Goal: Use online tool/utility: Utilize a website feature to perform a specific function

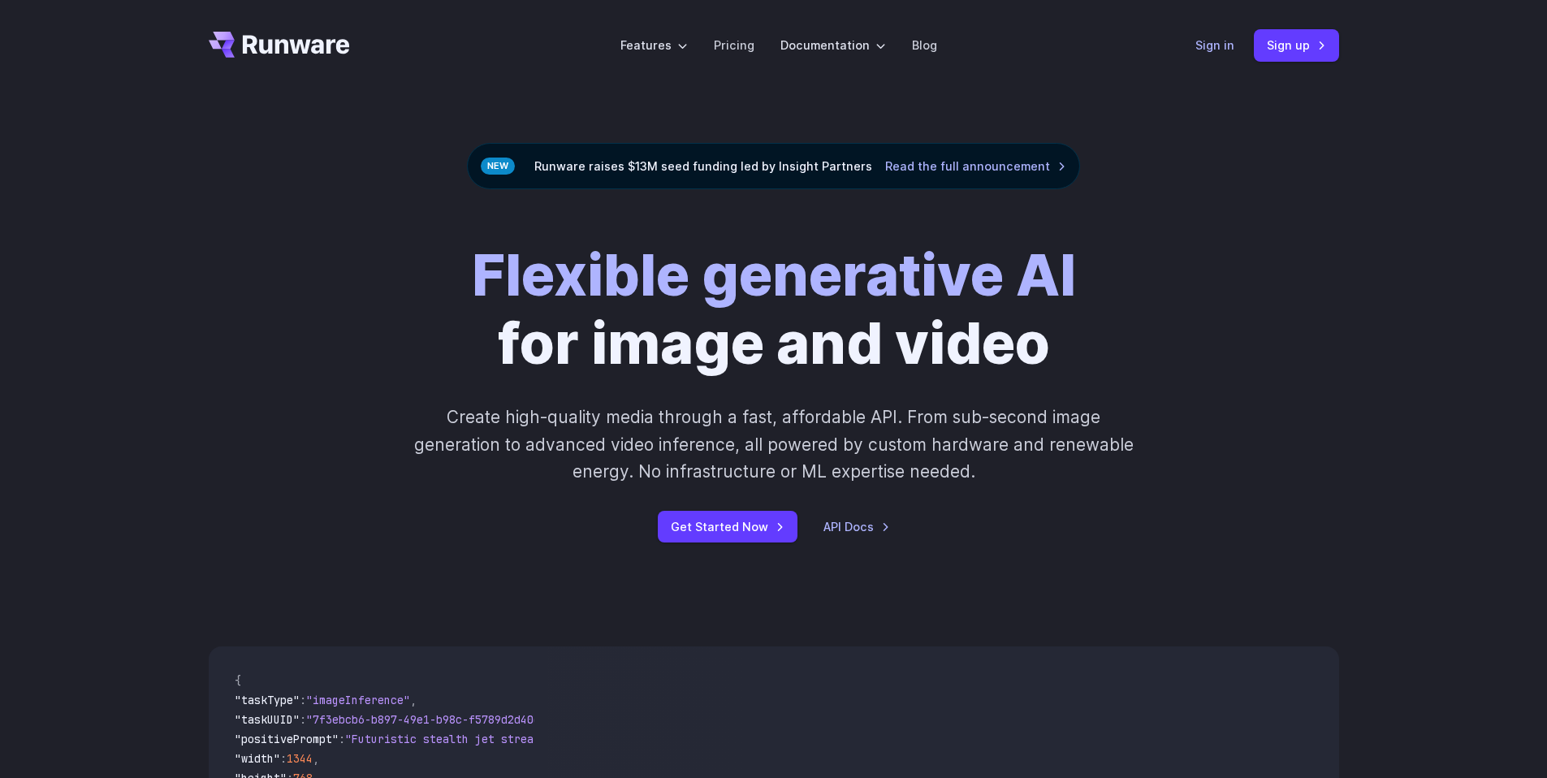
click at [1225, 48] on link "Sign in" at bounding box center [1215, 45] width 39 height 19
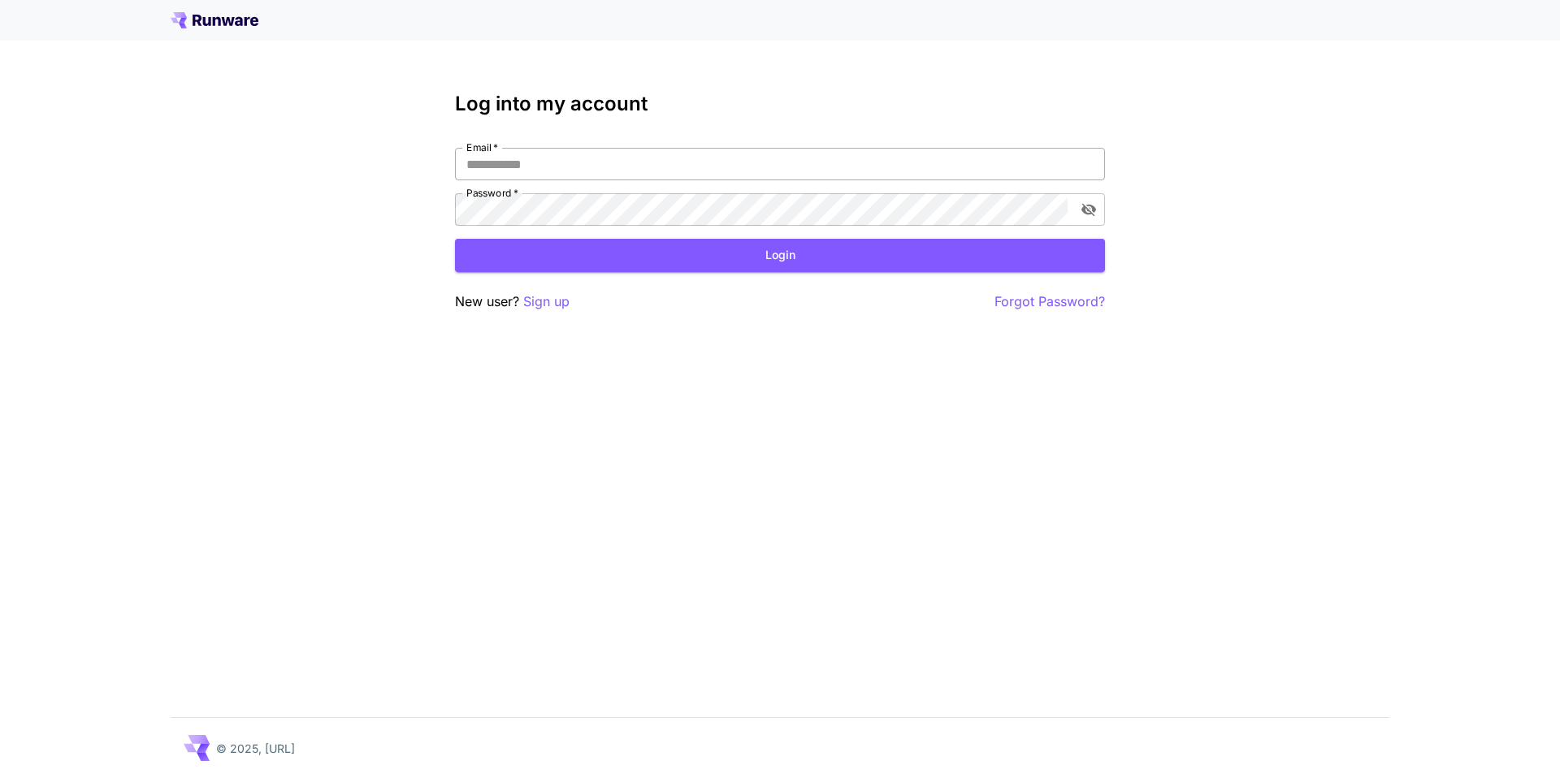
click at [690, 155] on input "Email   *" at bounding box center [780, 164] width 650 height 32
type input "**********"
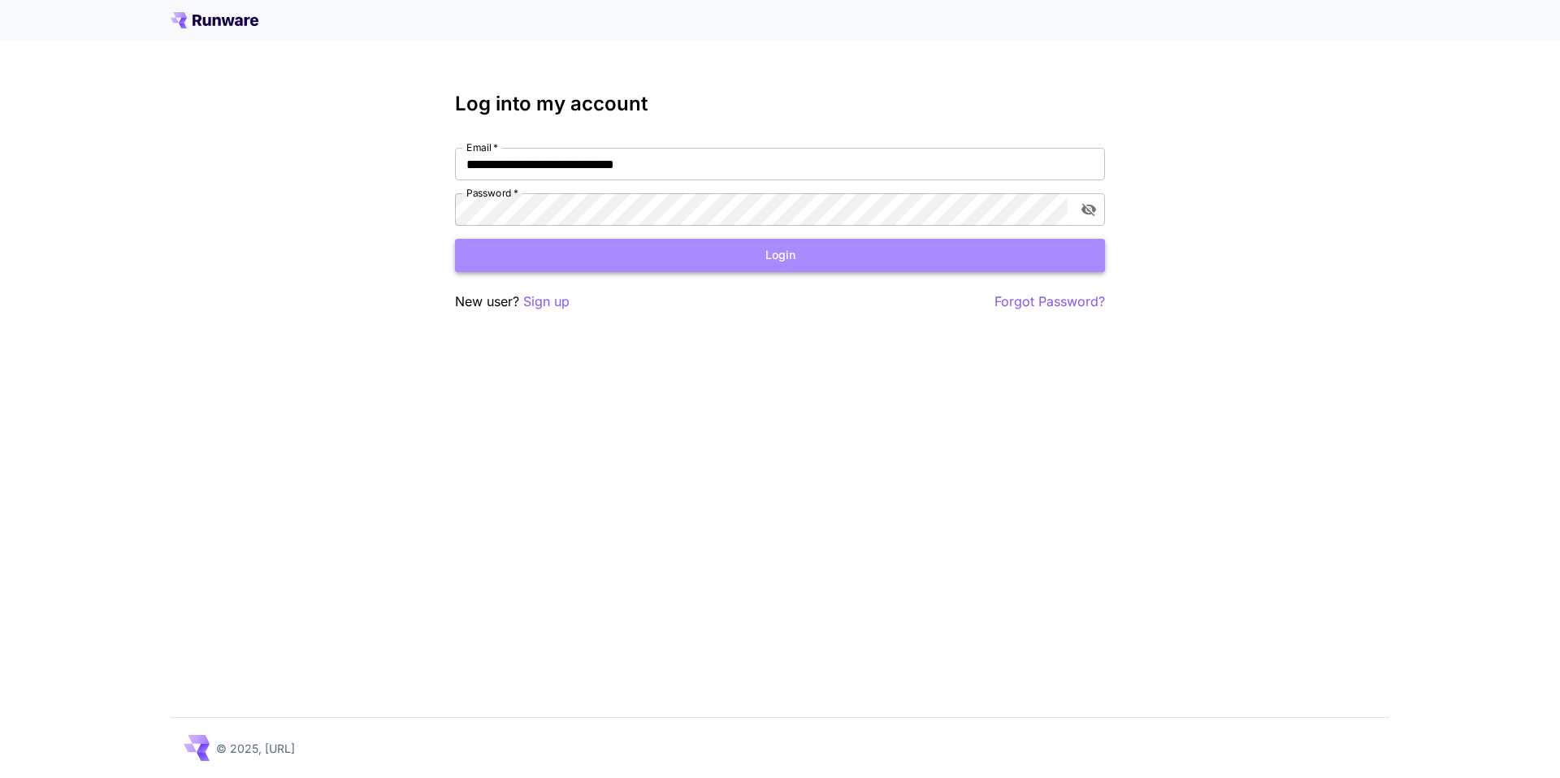
click at [751, 255] on button "Login" at bounding box center [780, 255] width 650 height 33
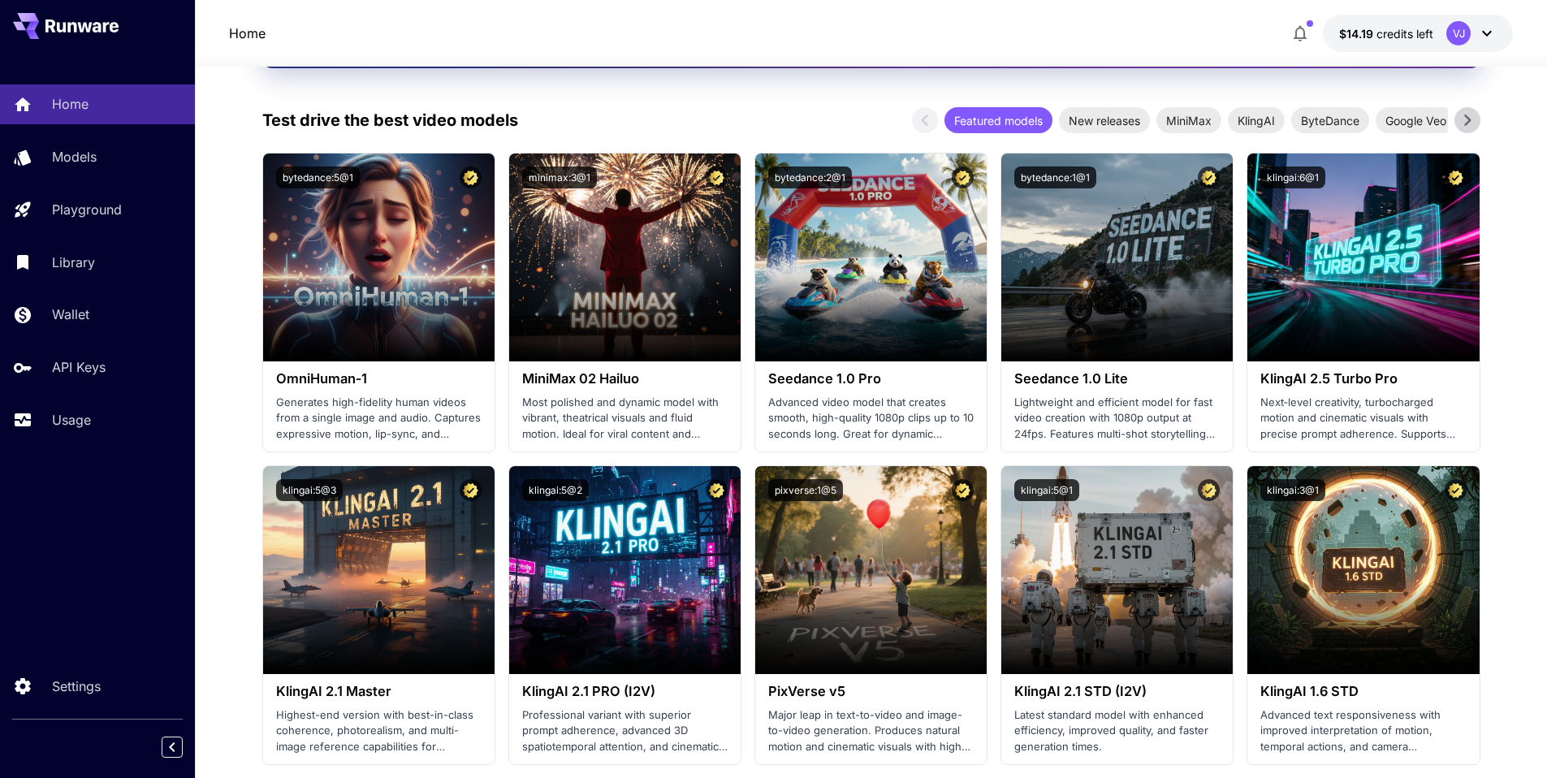
scroll to position [326, 0]
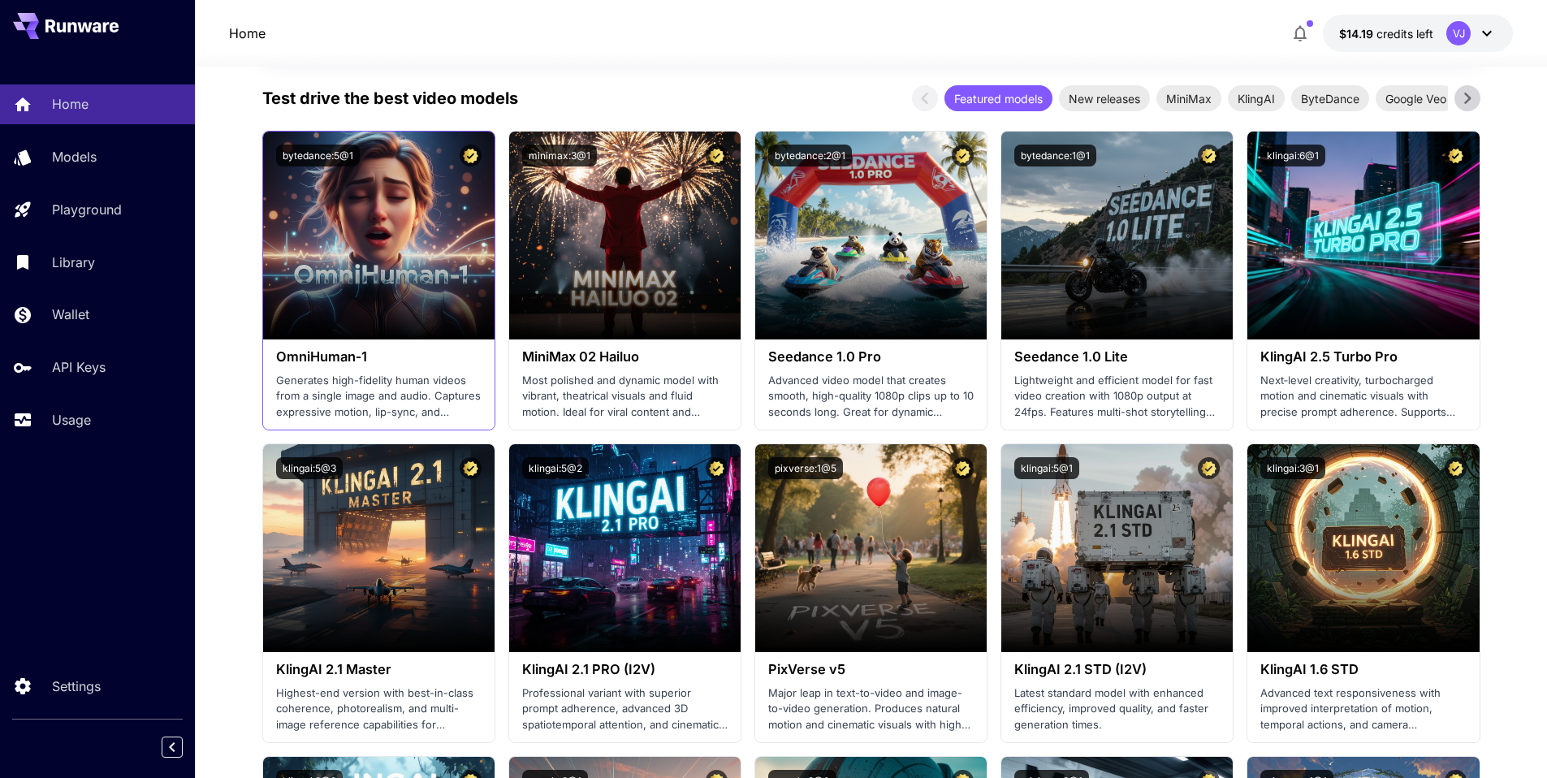
click at [330, 400] on p "Generates high-fidelity human videos from a single image and audio. Captures ex…" at bounding box center [379, 397] width 206 height 48
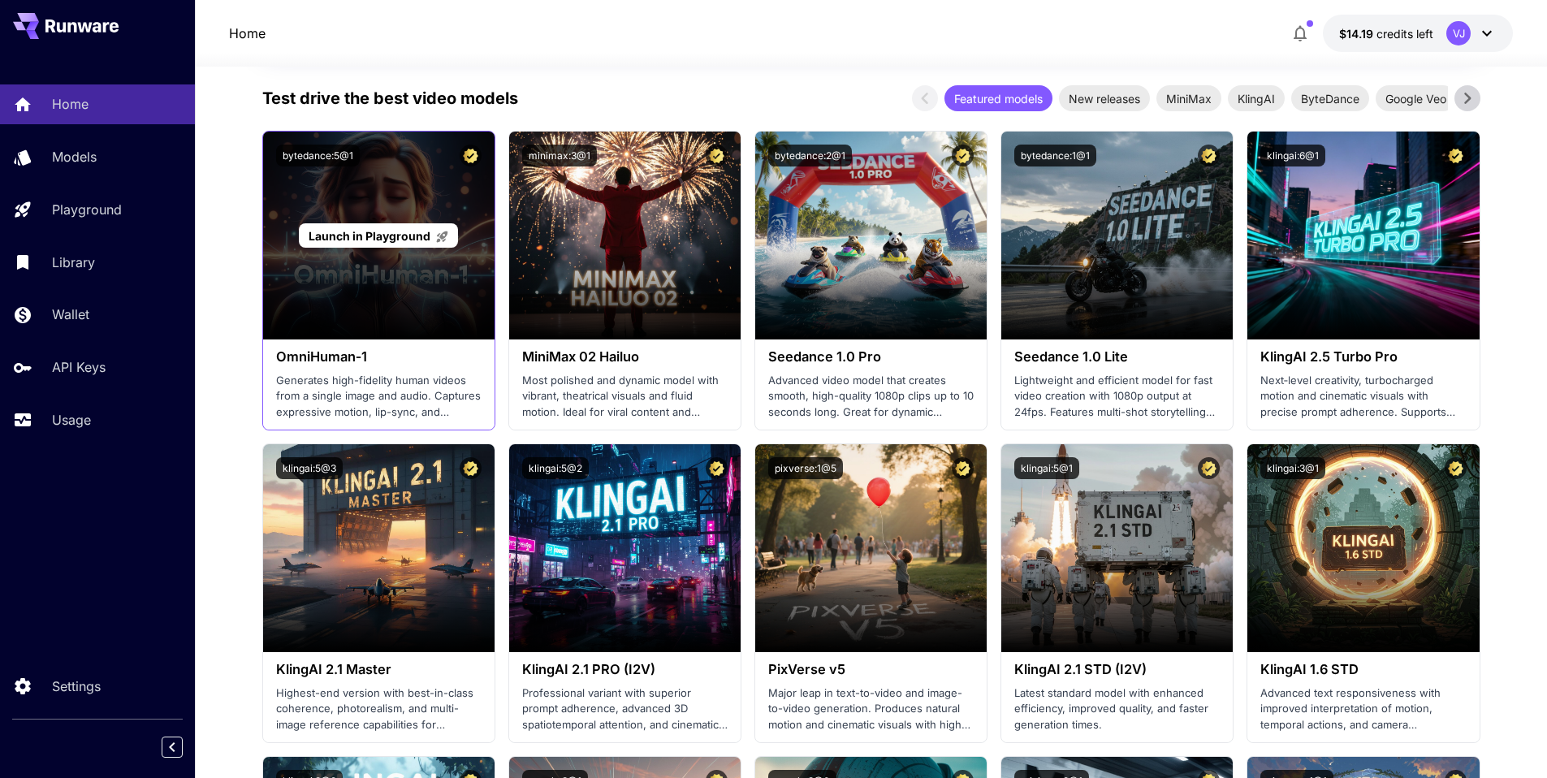
click at [368, 240] on span "Launch in Playground" at bounding box center [370, 236] width 122 height 14
